Goal: Find specific page/section: Find specific page/section

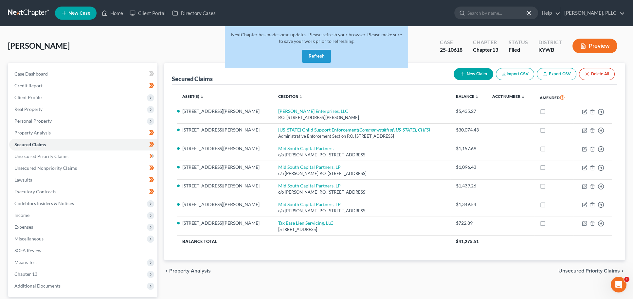
click at [33, 14] on link at bounding box center [29, 13] width 42 height 12
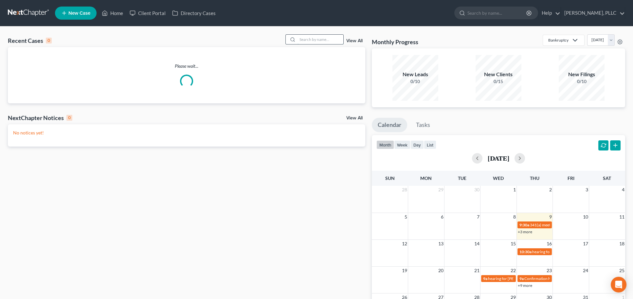
click at [322, 40] on input "search" at bounding box center [320, 39] width 46 height 9
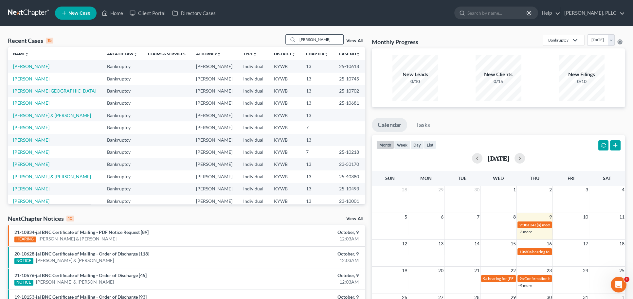
type input "livingston"
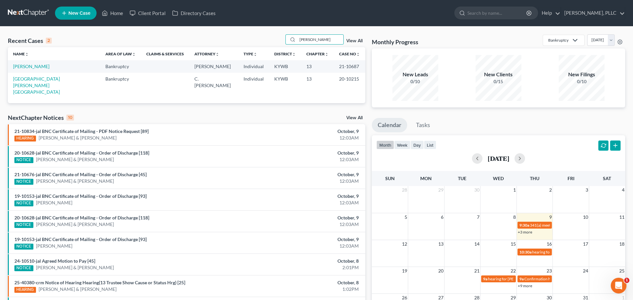
click at [32, 70] on td "[PERSON_NAME]" at bounding box center [54, 66] width 92 height 12
click at [35, 67] on link "[PERSON_NAME]" at bounding box center [31, 66] width 36 height 6
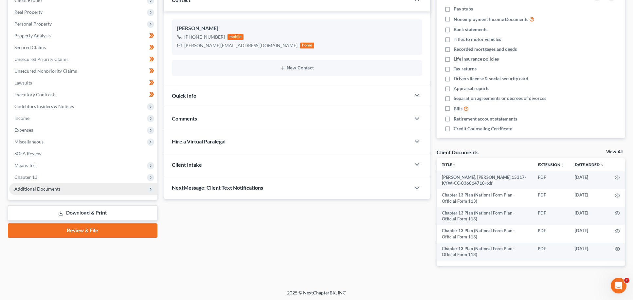
scroll to position [96, 0]
click at [77, 185] on span "Additional Documents" at bounding box center [83, 190] width 148 height 12
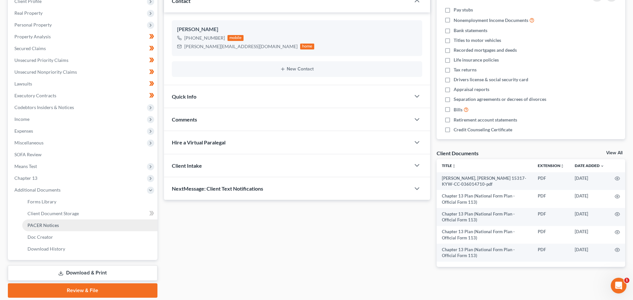
click at [57, 222] on span "PACER Notices" at bounding box center [42, 225] width 31 height 6
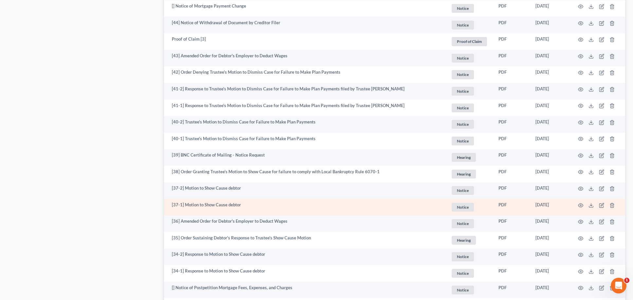
scroll to position [414, 0]
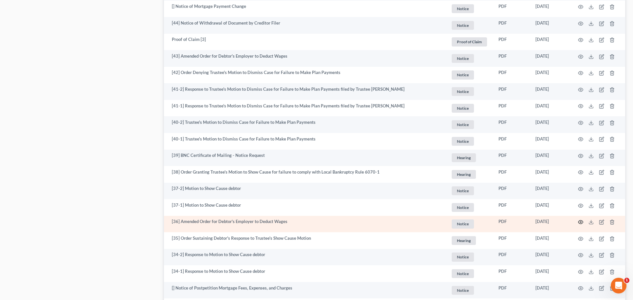
click at [580, 219] on icon "button" at bounding box center [580, 221] width 5 height 5
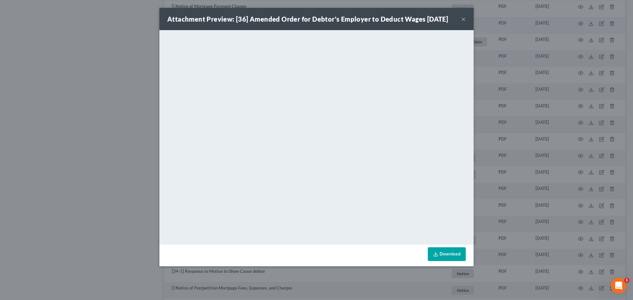
drag, startPoint x: 474, startPoint y: 165, endPoint x: 462, endPoint y: 19, distance: 147.1
click at [462, 19] on button "×" at bounding box center [463, 19] width 5 height 8
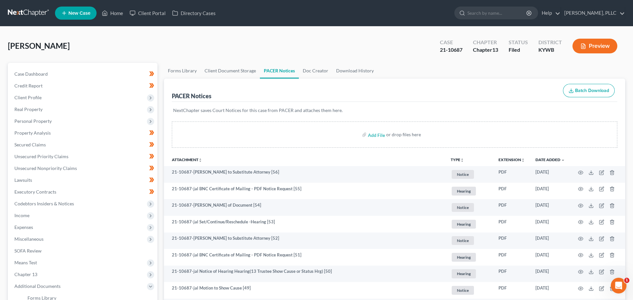
scroll to position [0, 0]
click at [36, 16] on link at bounding box center [29, 13] width 42 height 12
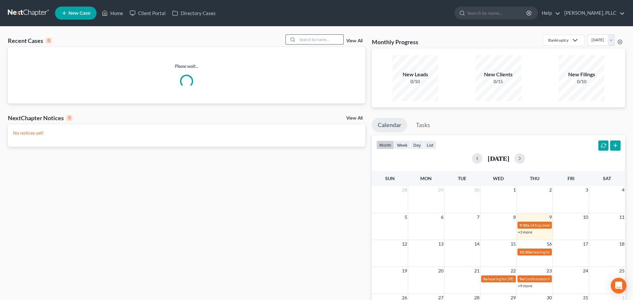
click at [310, 40] on input "search" at bounding box center [320, 39] width 46 height 9
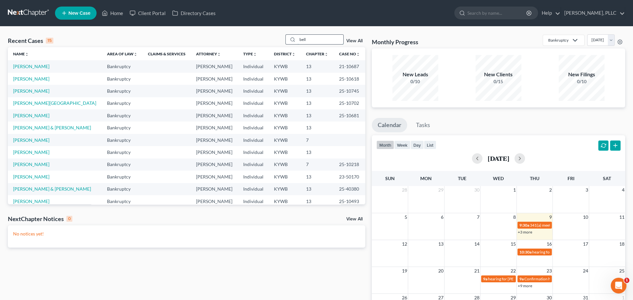
type input "bell"
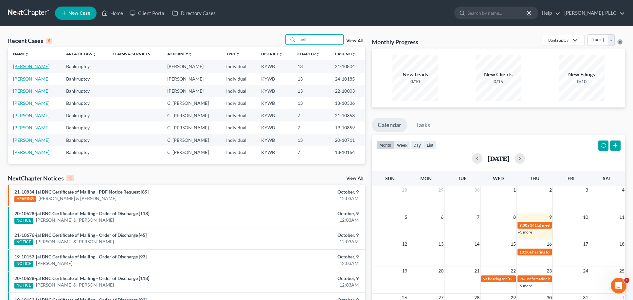
click at [17, 66] on link "[PERSON_NAME]" at bounding box center [31, 66] width 36 height 6
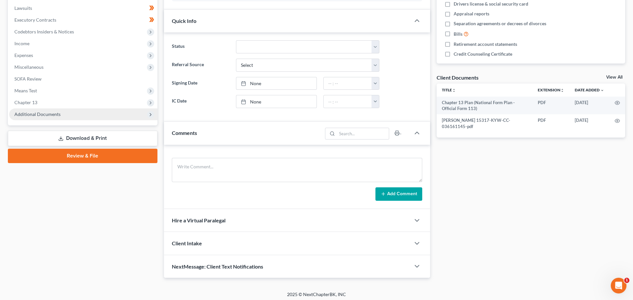
scroll to position [171, 0]
click at [79, 109] on span "Additional Documents" at bounding box center [83, 115] width 148 height 12
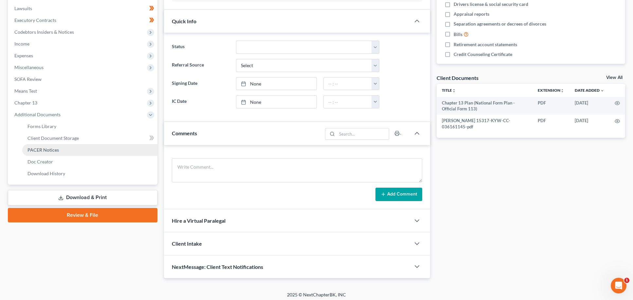
click at [59, 144] on link "PACER Notices" at bounding box center [89, 150] width 135 height 12
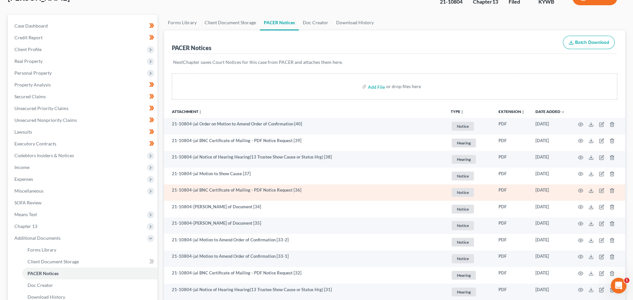
scroll to position [48, 0]
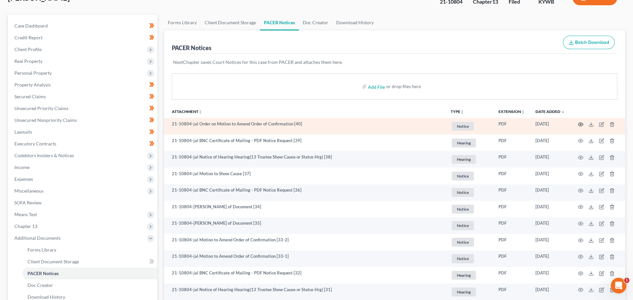
click at [580, 122] on icon "button" at bounding box center [580, 124] width 5 height 5
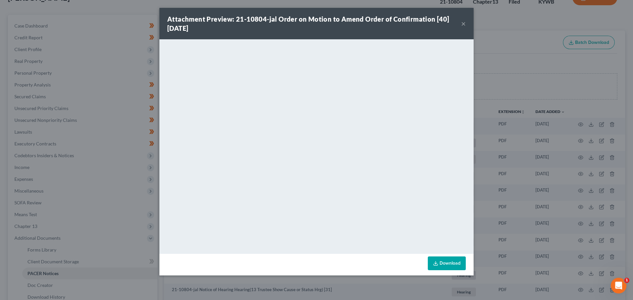
click at [463, 24] on button "×" at bounding box center [463, 24] width 5 height 8
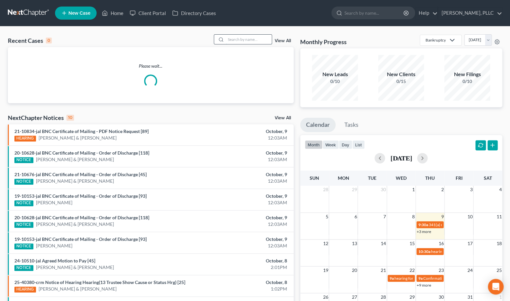
click at [261, 41] on input "search" at bounding box center [249, 39] width 46 height 9
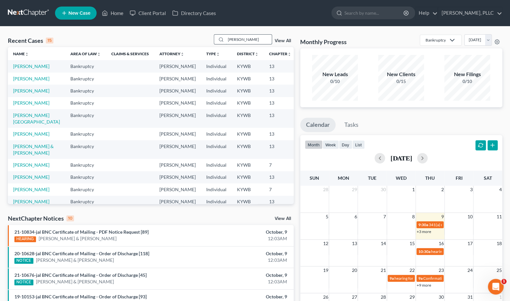
type input "[PERSON_NAME]"
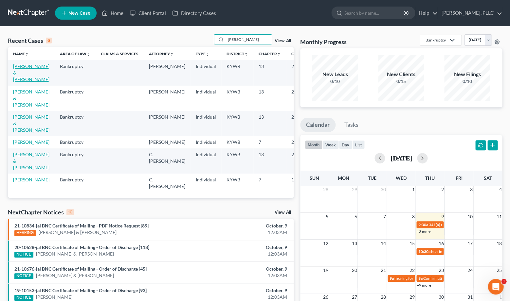
click at [18, 79] on link "[PERSON_NAME] & [PERSON_NAME]" at bounding box center [31, 72] width 36 height 19
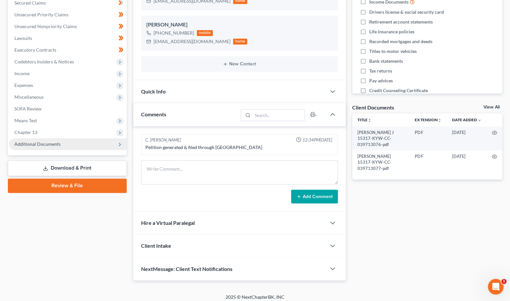
scroll to position [142, 0]
click at [51, 141] on span "Additional Documents" at bounding box center [37, 144] width 46 height 6
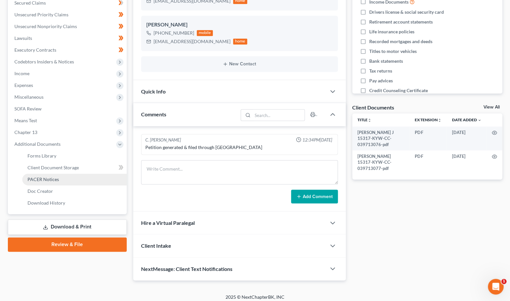
click at [38, 177] on span "PACER Notices" at bounding box center [42, 180] width 31 height 6
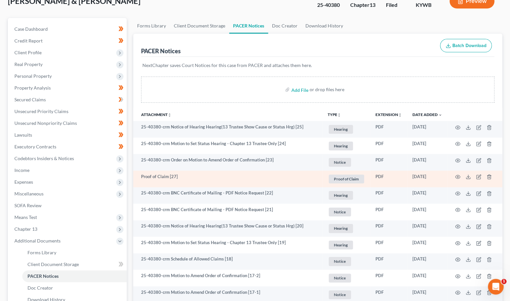
scroll to position [45, 0]
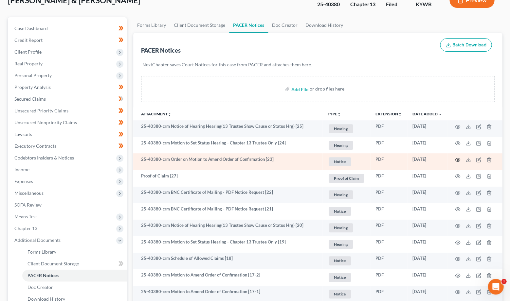
click at [457, 159] on circle "button" at bounding box center [457, 159] width 1 height 1
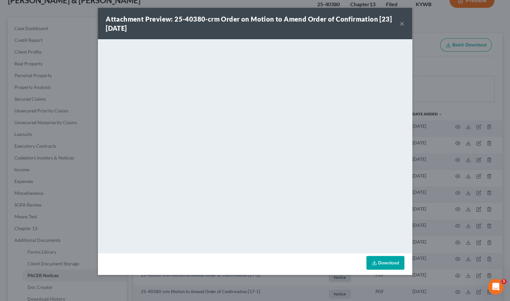
click at [400, 22] on button "×" at bounding box center [402, 24] width 5 height 8
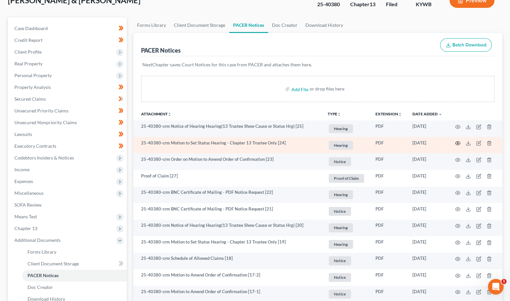
click at [457, 142] on icon "button" at bounding box center [457, 143] width 5 height 5
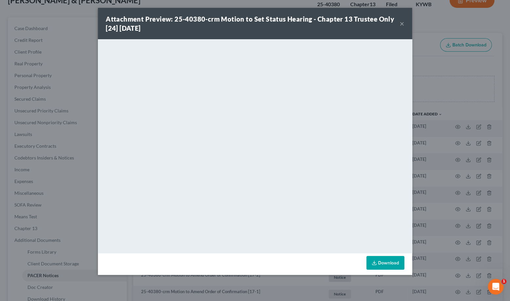
click at [401, 24] on button "×" at bounding box center [402, 24] width 5 height 8
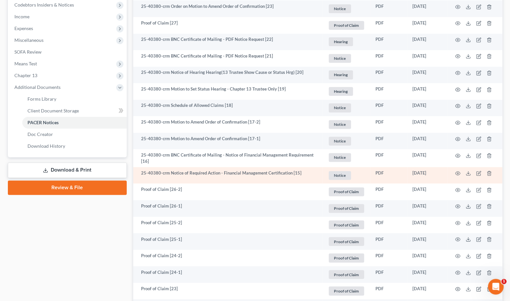
scroll to position [171, 0]
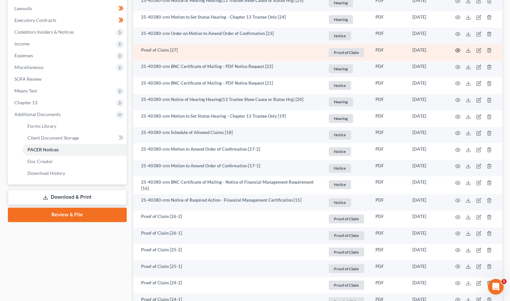
click at [457, 50] on circle "button" at bounding box center [457, 50] width 1 height 1
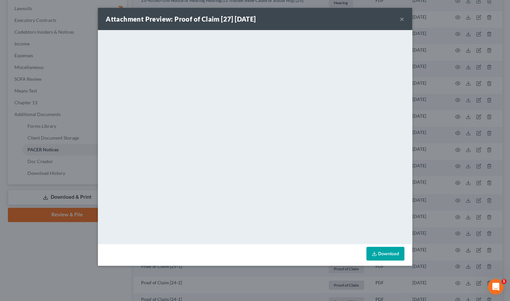
click at [401, 19] on button "×" at bounding box center [402, 19] width 5 height 8
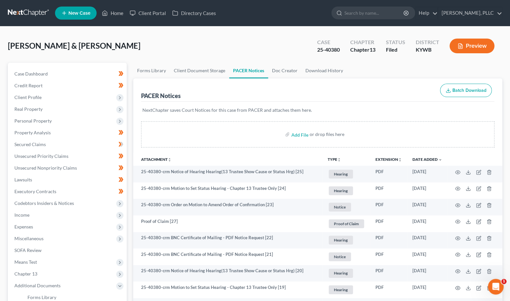
scroll to position [0, 0]
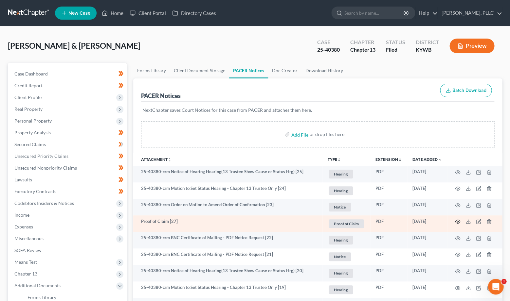
click at [458, 220] on icon "button" at bounding box center [457, 221] width 5 height 5
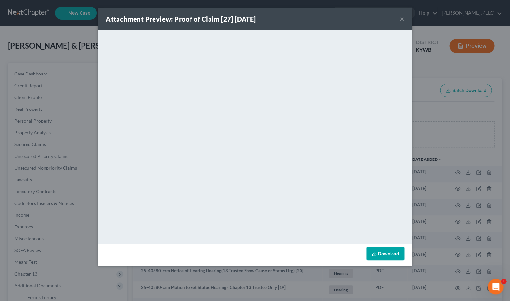
click at [402, 20] on button "×" at bounding box center [402, 19] width 5 height 8
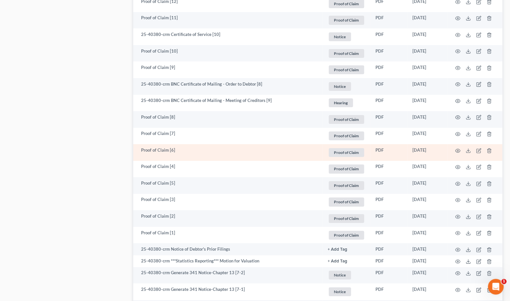
scroll to position [812, 0]
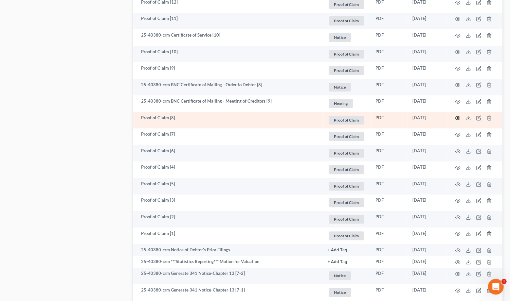
click at [457, 116] on icon "button" at bounding box center [457, 118] width 5 height 5
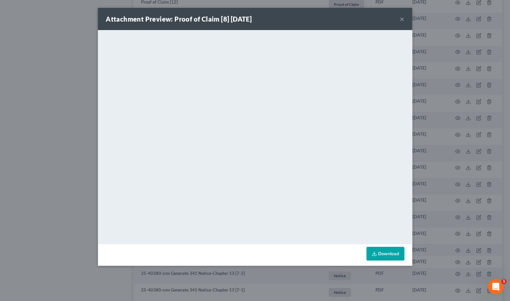
drag, startPoint x: 400, startPoint y: 19, endPoint x: 405, endPoint y: 15, distance: 6.5
click at [400, 19] on button "×" at bounding box center [402, 19] width 5 height 8
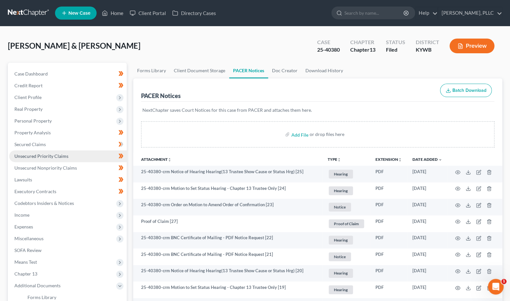
scroll to position [0, 0]
